Goal: Task Accomplishment & Management: Manage account settings

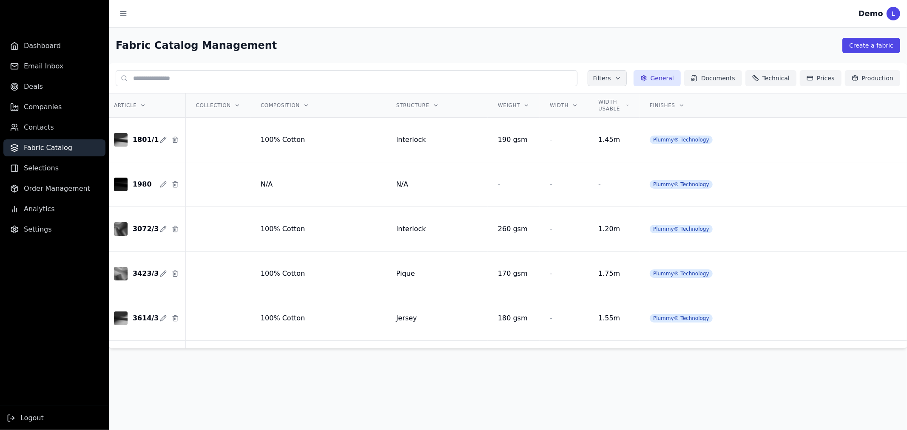
click at [896, 16] on div "L" at bounding box center [894, 14] width 14 height 14
drag, startPoint x: 885, startPoint y: 13, endPoint x: 178, endPoint y: 209, distance: 733.6
click at [884, 13] on div "Demo L" at bounding box center [880, 14] width 42 height 14
click at [26, 233] on span "Settings" at bounding box center [38, 230] width 28 height 10
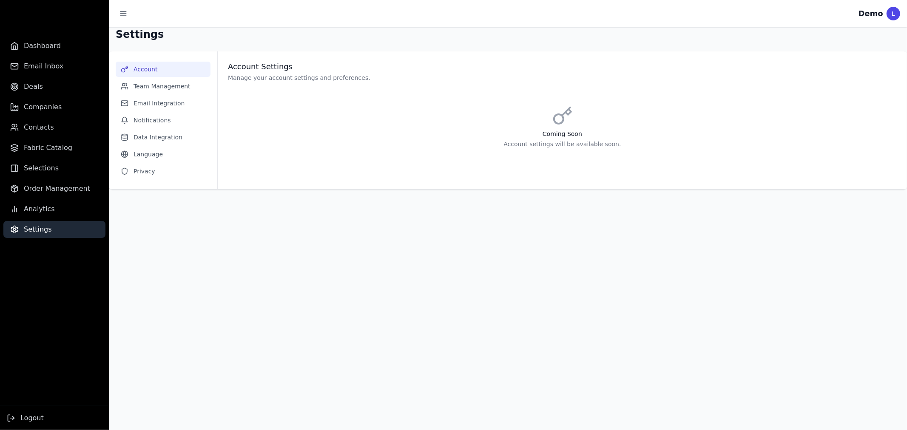
click at [241, 74] on p "Manage your account settings and preferences." at bounding box center [562, 78] width 669 height 9
click at [239, 84] on div "Account Settings Manage your account settings and preferences. Coming Soon Acco…" at bounding box center [562, 112] width 669 height 100
click at [149, 86] on button "Team Management" at bounding box center [163, 86] width 95 height 15
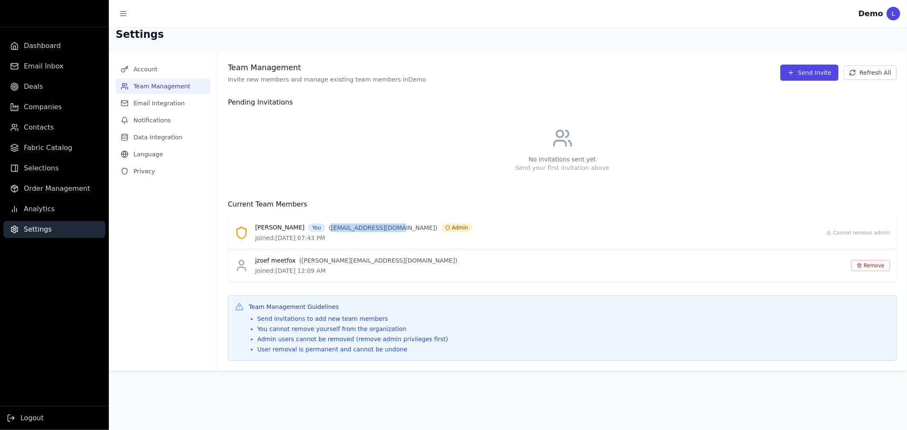
drag, startPoint x: 350, startPoint y: 226, endPoint x: 290, endPoint y: 230, distance: 59.2
click at [329, 230] on p "( [EMAIL_ADDRESS][DOMAIN_NAME] )" at bounding box center [383, 228] width 109 height 9
copy p "[EMAIL_ADDRESS][DOMAIN_NAME]"
click at [284, 253] on div "jzoef meetfox ( [PERSON_NAME][EMAIL_ADDRESS][DOMAIN_NAME] ) Joined: [DATE] 12:0…" at bounding box center [562, 266] width 669 height 32
click at [381, 223] on div "[PERSON_NAME] ( [EMAIL_ADDRESS][DOMAIN_NAME] ) Admin" at bounding box center [363, 227] width 217 height 9
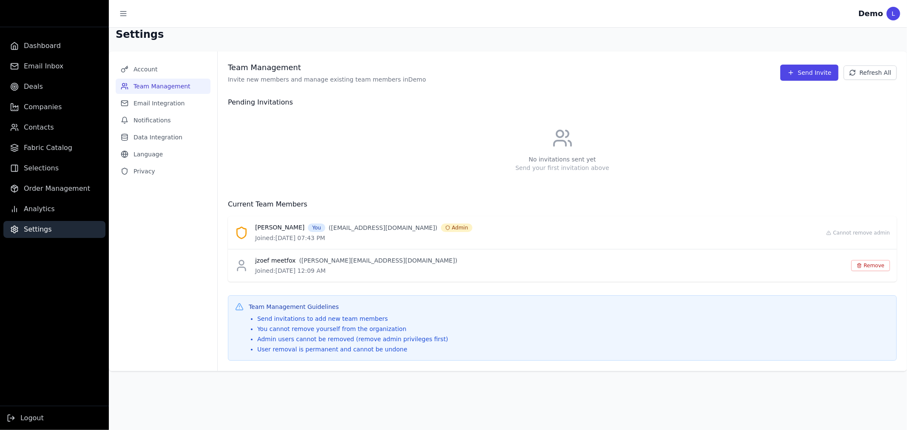
click at [441, 225] on span "Admin" at bounding box center [456, 228] width 31 height 9
